Goal: Task Accomplishment & Management: Complete application form

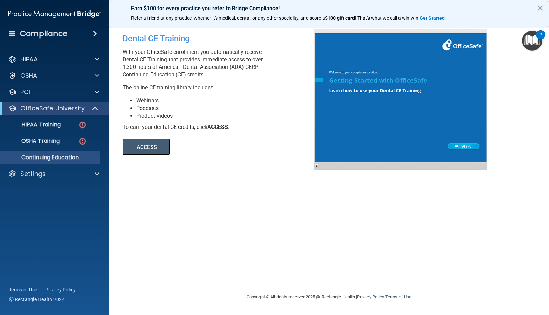
click at [66, 34] on h4 "Compliance" at bounding box center [43, 34] width 47 height 10
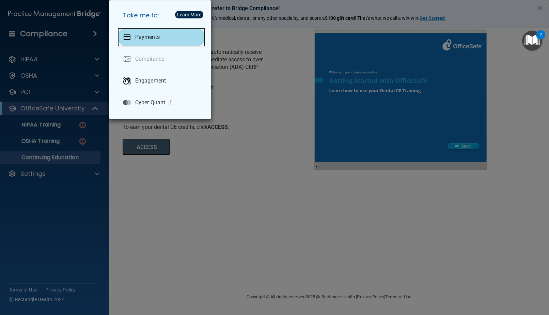
click at [153, 33] on div "Payments" at bounding box center [162, 37] width 88 height 19
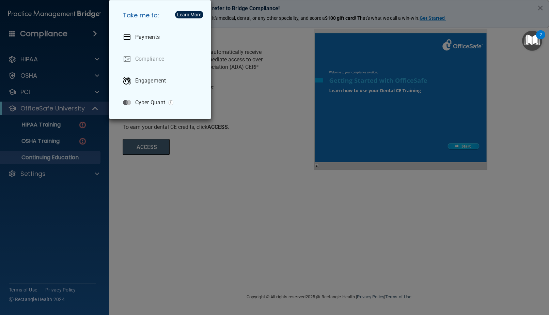
click at [271, 80] on div "Take me to: Payments Compliance Engagement Cyber Quant" at bounding box center [274, 157] width 549 height 315
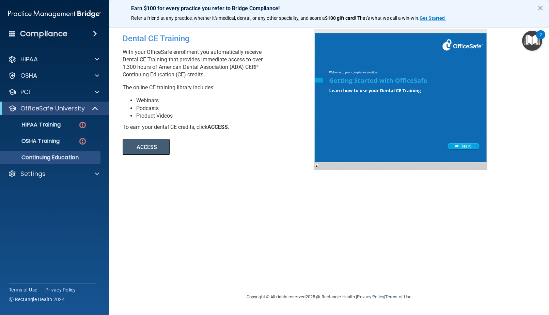
click at [64, 34] on h4 "Compliance" at bounding box center [43, 34] width 47 height 10
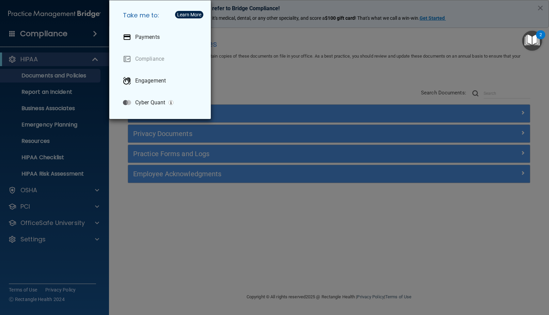
click at [84, 266] on div "Take me to: Payments Compliance Engagement Cyber Quant" at bounding box center [274, 157] width 549 height 315
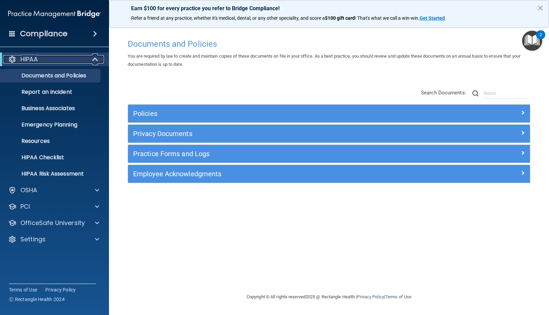
click at [75, 59] on div "HIPAA" at bounding box center [45, 59] width 84 height 8
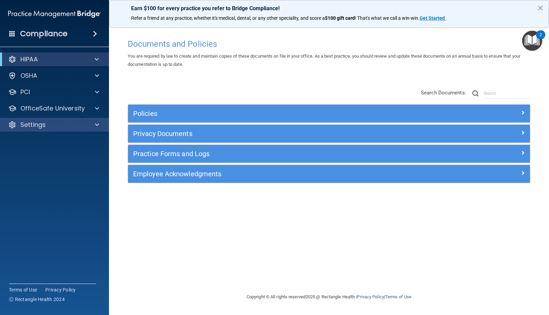
click at [84, 120] on div "Settings" at bounding box center [54, 125] width 109 height 14
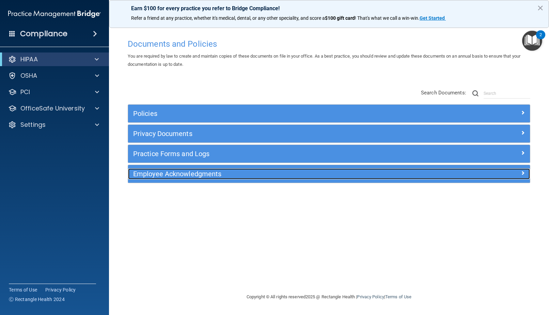
click at [221, 169] on div "Employee Acknowledgments" at bounding box center [278, 173] width 301 height 11
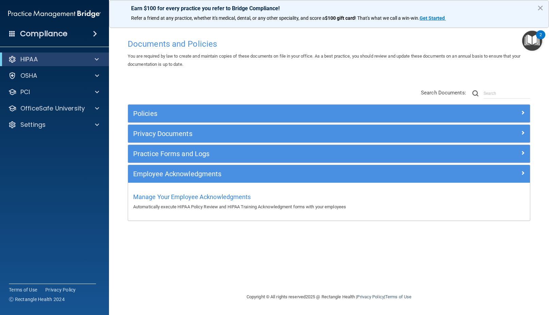
click at [51, 13] on img at bounding box center [54, 14] width 93 height 14
click at [62, 37] on h4 "Compliance" at bounding box center [43, 34] width 47 height 10
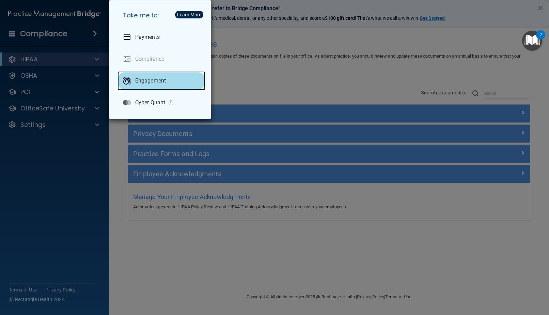
click at [153, 83] on p "Engagement" at bounding box center [150, 80] width 31 height 7
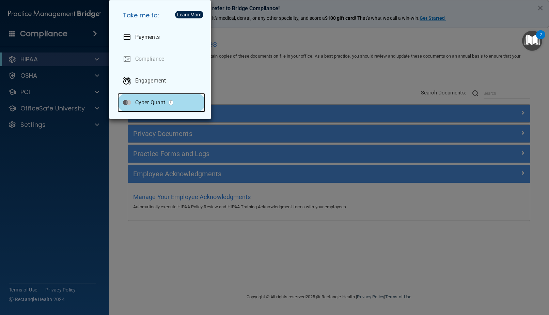
click at [157, 104] on p "Cyber Quant" at bounding box center [150, 102] width 30 height 7
click at [248, 75] on div "Take me to: Payments Compliance Engagement Cyber Quant" at bounding box center [274, 157] width 549 height 315
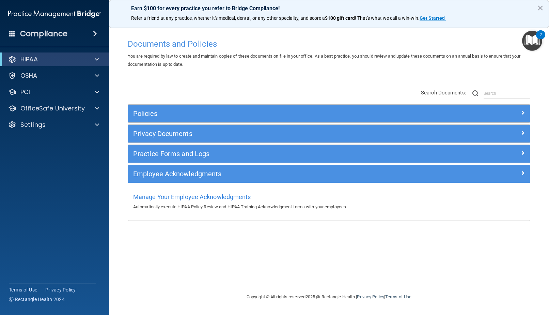
click at [93, 34] on span at bounding box center [95, 34] width 4 height 8
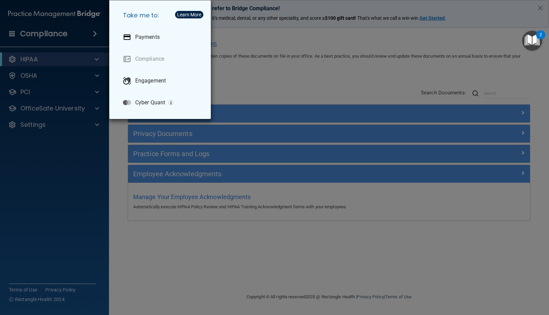
click at [308, 76] on div "Take me to: Payments Compliance Engagement Cyber Quant" at bounding box center [274, 157] width 549 height 315
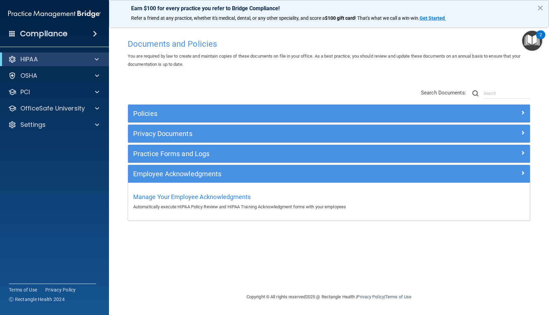
click at [530, 43] on img "Open Resource Center, 2 new notifications" at bounding box center [532, 41] width 20 height 20
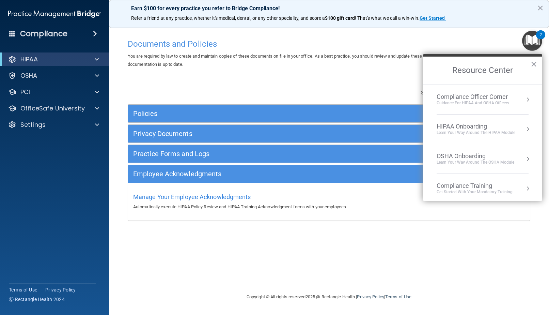
click at [473, 129] on div "HIPAA Onboarding" at bounding box center [476, 126] width 79 height 7
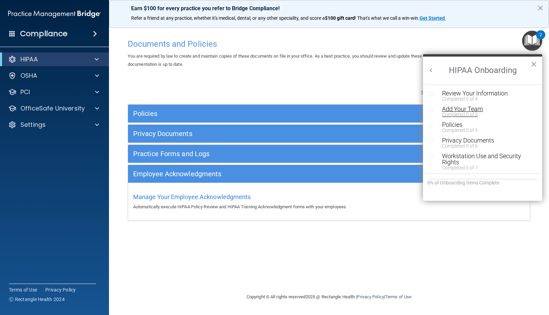
click at [467, 110] on div "Add Your Team" at bounding box center [485, 109] width 86 height 6
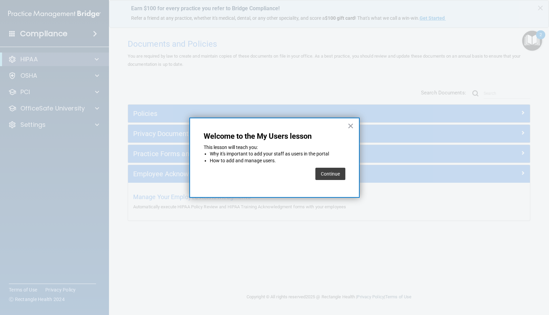
click at [327, 174] on button "Continue" at bounding box center [330, 174] width 30 height 12
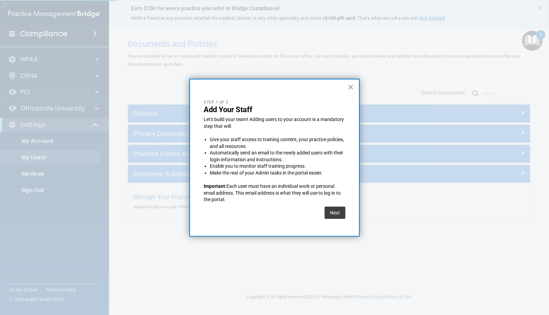
select select "20"
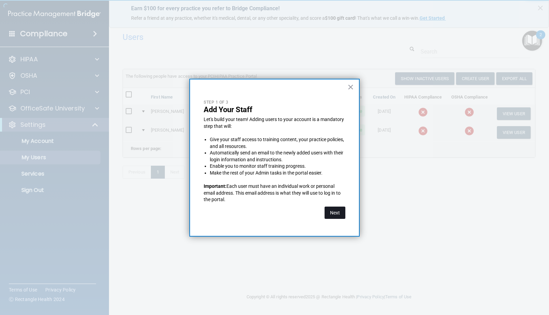
click at [335, 213] on button "Next" at bounding box center [335, 212] width 21 height 12
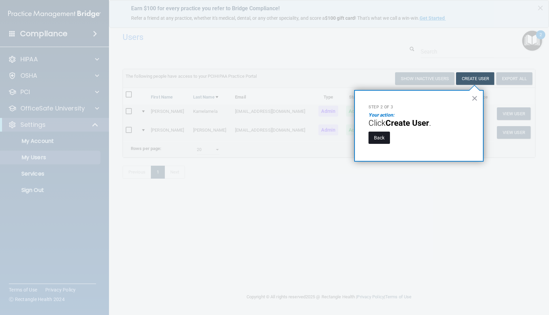
click at [383, 141] on button "Back" at bounding box center [379, 137] width 21 height 12
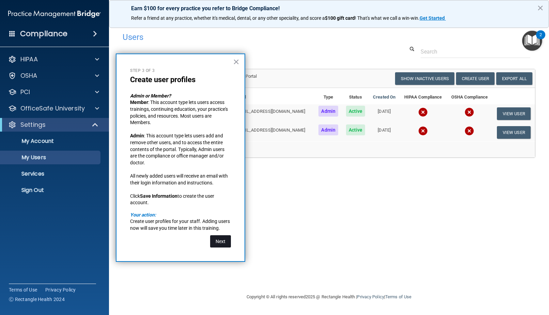
click at [224, 240] on button "Next" at bounding box center [220, 241] width 21 height 12
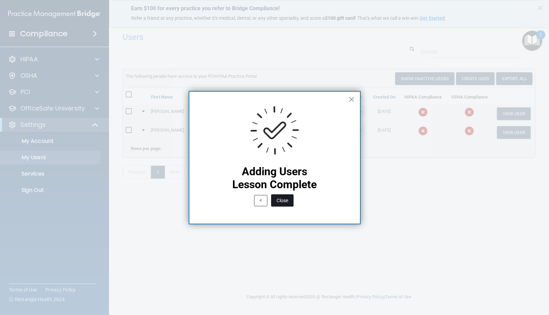
click at [286, 198] on button "Close" at bounding box center [282, 200] width 22 height 12
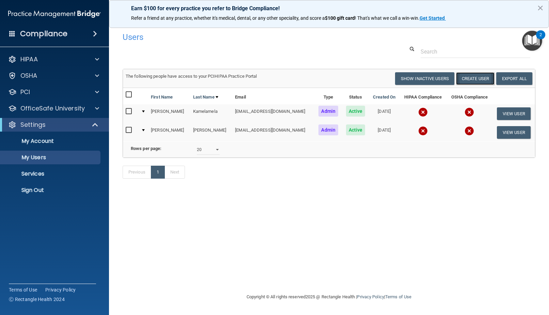
click at [475, 78] on button "Create User" at bounding box center [475, 78] width 38 height 13
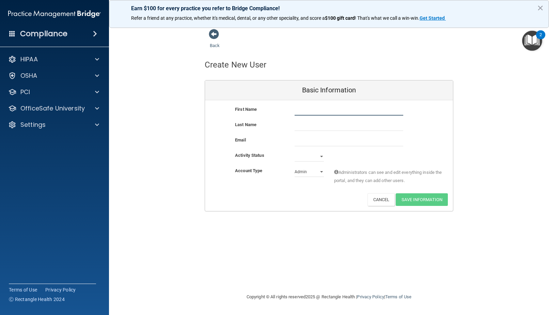
click at [324, 107] on input "text" at bounding box center [349, 110] width 109 height 10
type input "Brent"
type input "Shigeoka"
type input "shigeokab@gmail.com"
type input "Brent"
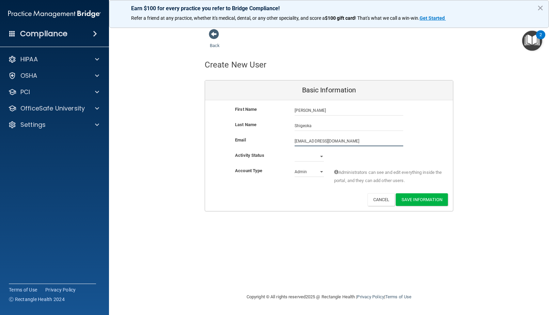
drag, startPoint x: 348, startPoint y: 140, endPoint x: 292, endPoint y: 142, distance: 56.3
click at [292, 142] on div "shigeokab@gmail.com shigeokab@gmail.com" at bounding box center [349, 141] width 119 height 10
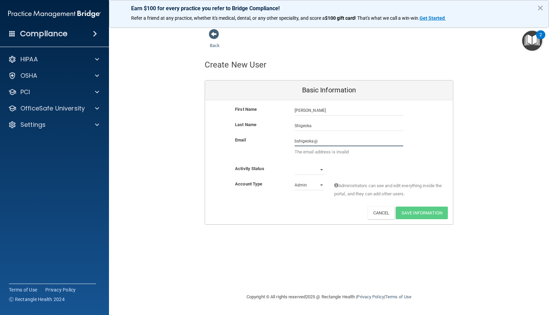
type input "bshigeoka@yahoo.com"
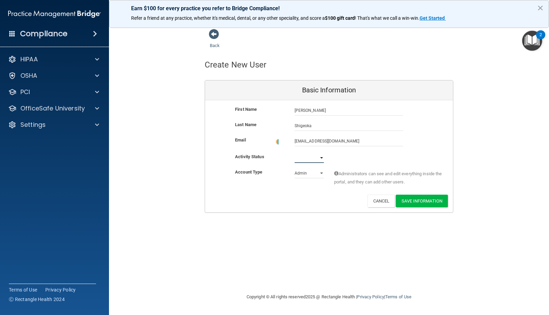
click at [320, 157] on select "Active Inactive" at bounding box center [309, 158] width 29 height 10
select select "active"
click at [295, 151] on select "Active Inactive" at bounding box center [309, 156] width 29 height 10
click at [322, 171] on select "Admin Member" at bounding box center [309, 172] width 29 height 10
select select "practice_member"
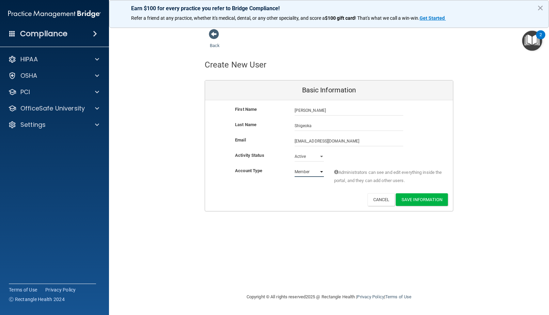
click at [295, 167] on select "Admin Member" at bounding box center [309, 172] width 29 height 10
click at [325, 171] on div "Admin Member" at bounding box center [310, 172] width 40 height 10
click at [424, 196] on button "Save Information" at bounding box center [422, 199] width 52 height 13
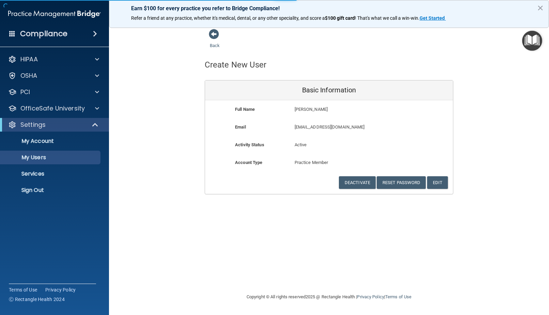
select select "20"
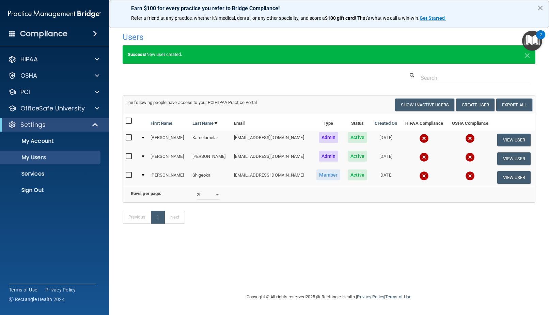
click at [316, 174] on span "Member" at bounding box center [328, 174] width 24 height 11
click at [505, 174] on button "View User" at bounding box center [514, 177] width 34 height 13
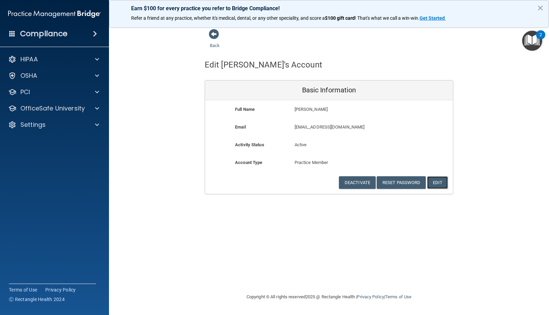
click at [445, 182] on button "Edit" at bounding box center [437, 182] width 21 height 13
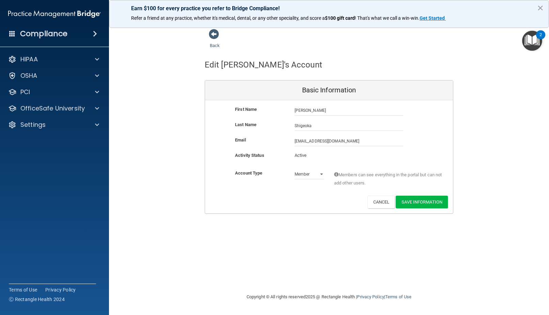
click at [313, 157] on p "Active" at bounding box center [309, 155] width 29 height 8
click at [303, 155] on p "Active" at bounding box center [309, 155] width 29 height 8
click at [319, 173] on select "Admin Member" at bounding box center [309, 174] width 29 height 10
select select "practice_admin"
click at [295, 169] on select "Admin Member" at bounding box center [309, 174] width 29 height 10
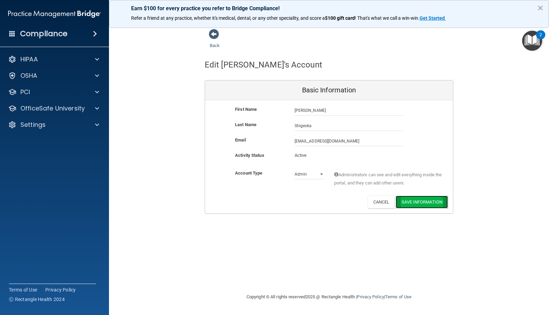
click at [424, 202] on button "Save Information" at bounding box center [422, 202] width 52 height 13
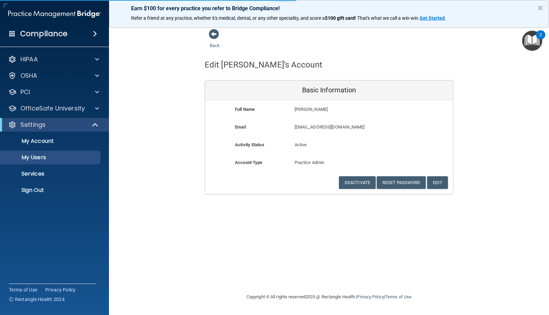
select select "20"
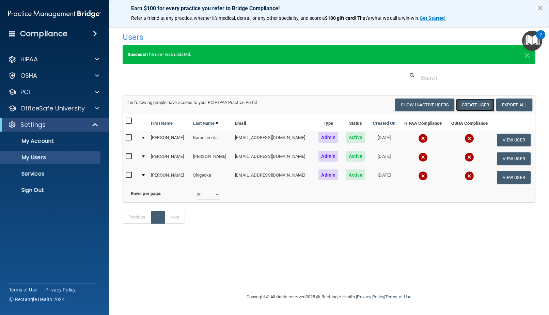
click at [475, 103] on button "Create User" at bounding box center [475, 104] width 38 height 13
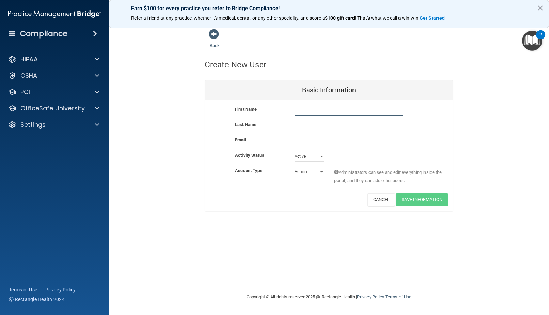
click at [314, 109] on input "text" at bounding box center [349, 110] width 109 height 10
type input "Mark"
type input "Shigeoka"
type input "mattkrsato@gmail.com"
type input "Mark"
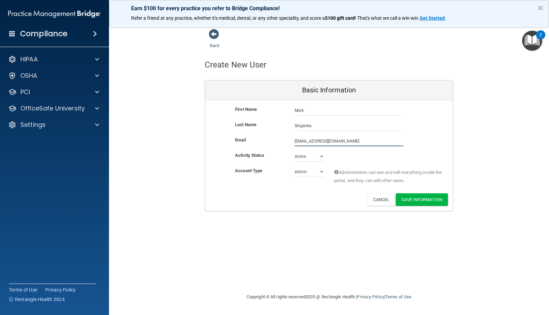
drag, startPoint x: 343, startPoint y: 141, endPoint x: 278, endPoint y: 138, distance: 64.8
click at [278, 138] on div "Email mattkrsato@gmail.com mattkrsato@gmail.com" at bounding box center [329, 141] width 248 height 10
type input "mshigeoka@yahoo.com"
click at [425, 198] on button "Save Information" at bounding box center [422, 199] width 52 height 13
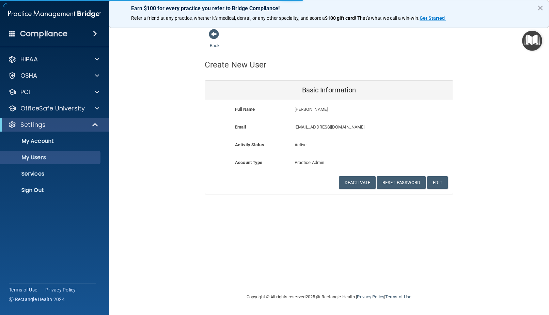
select select "20"
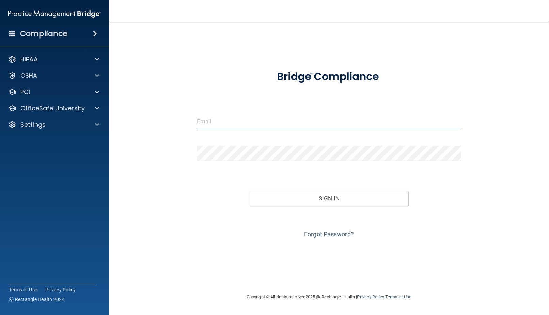
type input "[EMAIL_ADDRESS][DOMAIN_NAME]"
drag, startPoint x: 279, startPoint y: 121, endPoint x: 181, endPoint y: 120, distance: 98.1
click at [181, 120] on div "[EMAIL_ADDRESS][DOMAIN_NAME] Invalid email/password. You don't have permission …" at bounding box center [329, 157] width 413 height 257
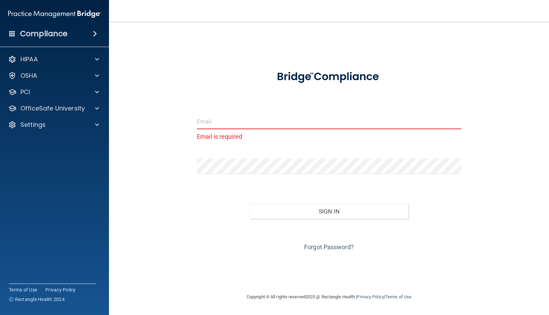
click at [383, 147] on form "Email is required Invalid email/password. You don't have permission to access t…" at bounding box center [329, 158] width 264 height 190
click at [186, 174] on div "Email is required Invalid email/password. You don't have permission to access t…" at bounding box center [329, 157] width 413 height 257
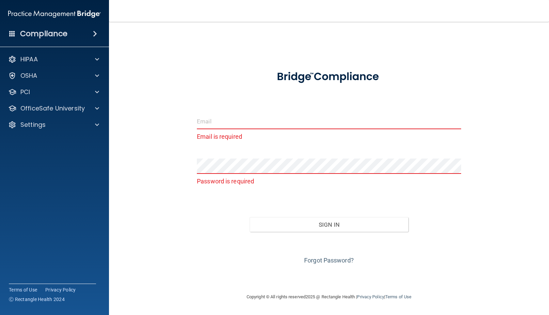
click at [217, 122] on input "email" at bounding box center [329, 121] width 264 height 15
click at [463, 208] on div "Sign In" at bounding box center [329, 217] width 275 height 29
click at [52, 58] on div "HIPAA" at bounding box center [45, 59] width 84 height 8
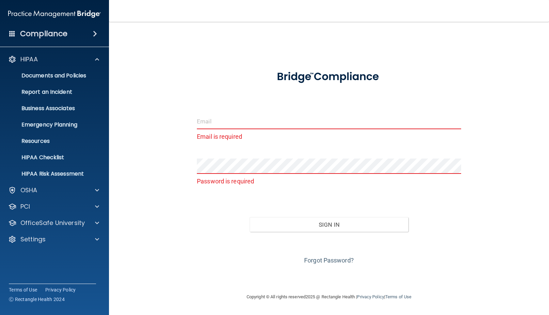
click at [254, 120] on input "email" at bounding box center [329, 121] width 264 height 15
type input "[EMAIL_ADDRESS][DOMAIN_NAME]"
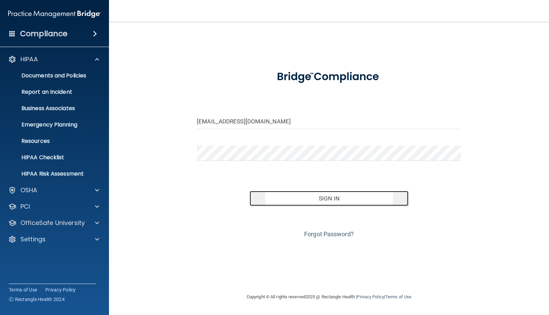
click at [325, 197] on button "Sign In" at bounding box center [329, 198] width 158 height 15
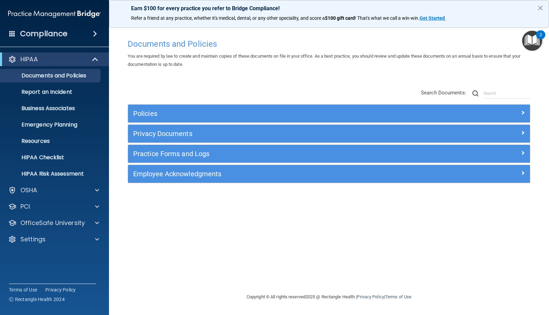
click at [91, 27] on div "Compliance" at bounding box center [54, 33] width 109 height 15
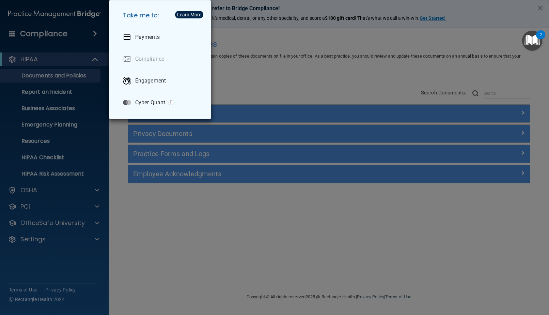
click at [285, 80] on div "Take me to: Payments Compliance Engagement Cyber Quant" at bounding box center [274, 157] width 549 height 315
